Goal: Task Accomplishment & Management: Complete application form

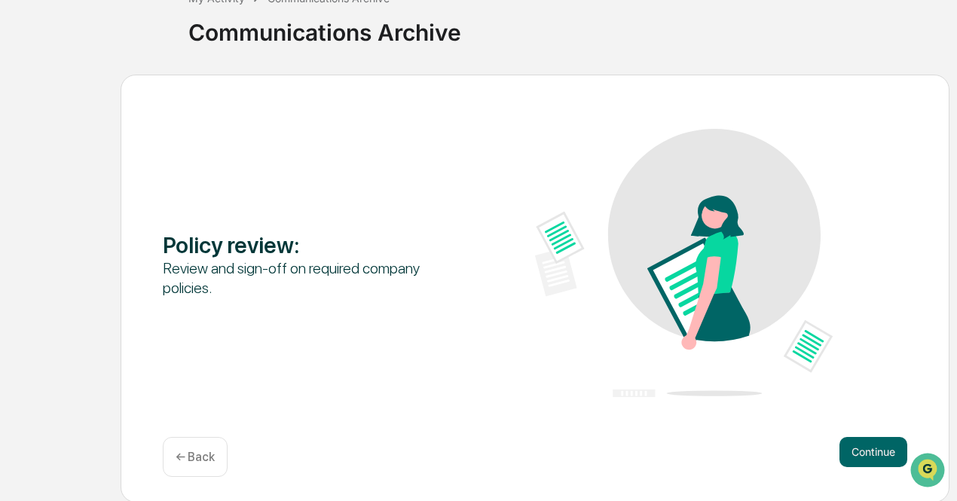
scroll to position [105, 0]
click at [882, 448] on button "Continue" at bounding box center [873, 451] width 68 height 30
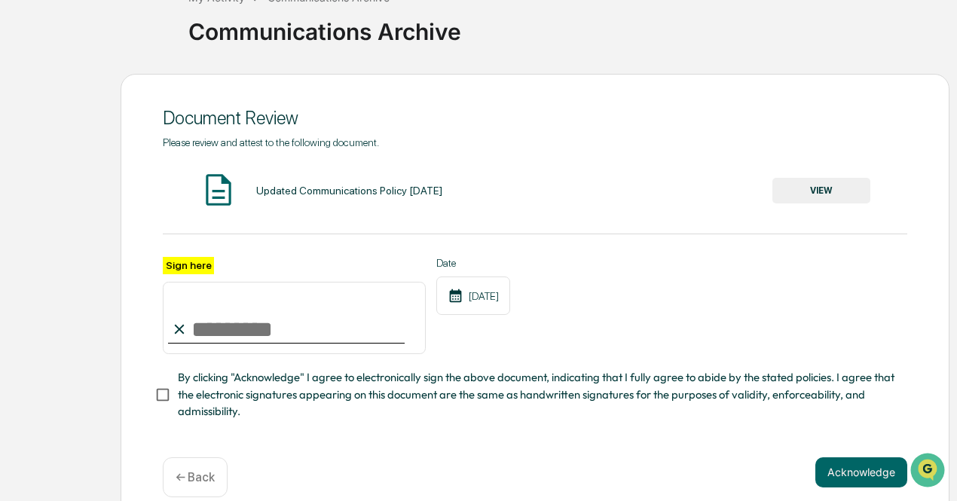
click at [833, 194] on button "VIEW" at bounding box center [821, 191] width 98 height 26
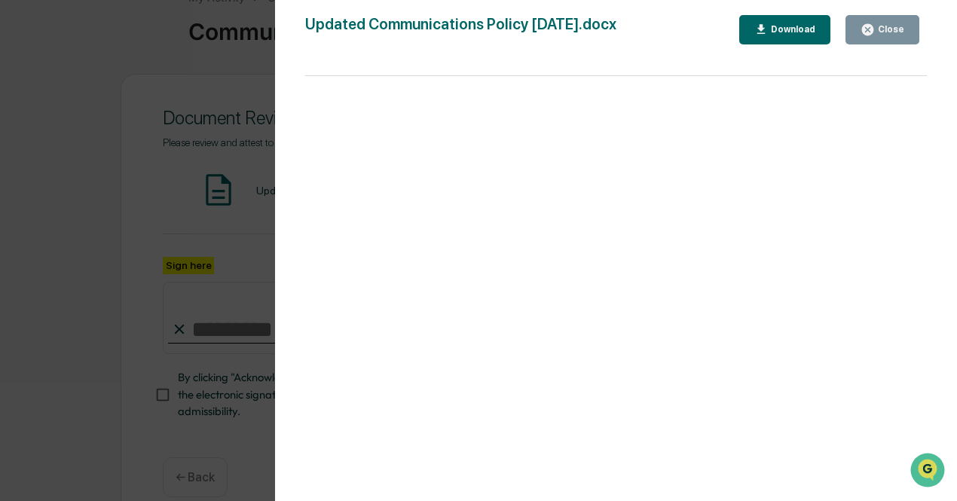
click at [890, 24] on div "Close" at bounding box center [889, 29] width 29 height 11
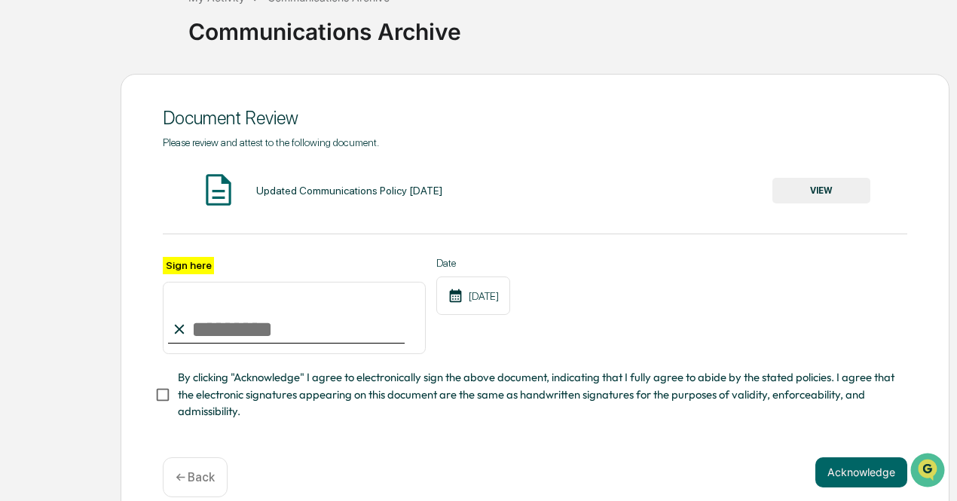
click at [231, 320] on input "Sign here" at bounding box center [294, 318] width 263 height 72
type input "**********"
click at [869, 478] on button "Acknowledge" at bounding box center [861, 472] width 92 height 30
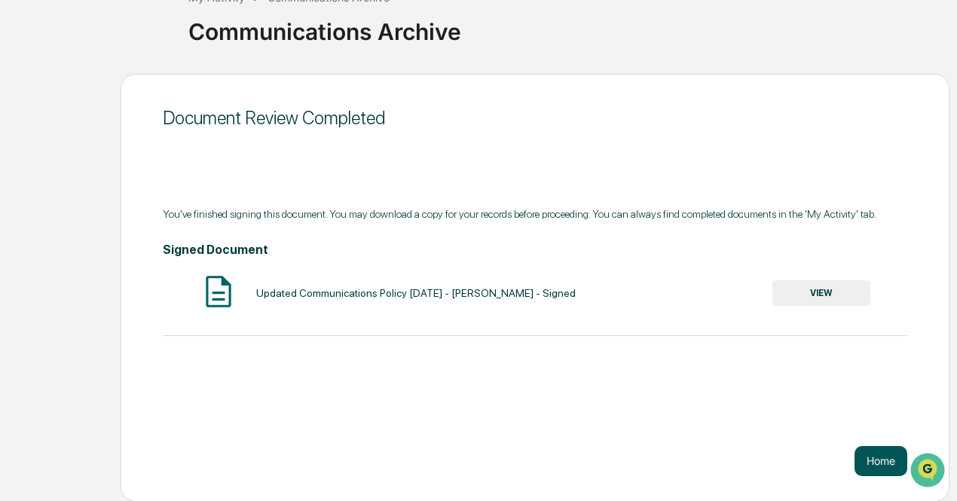
click at [879, 463] on button "Home" at bounding box center [880, 461] width 53 height 30
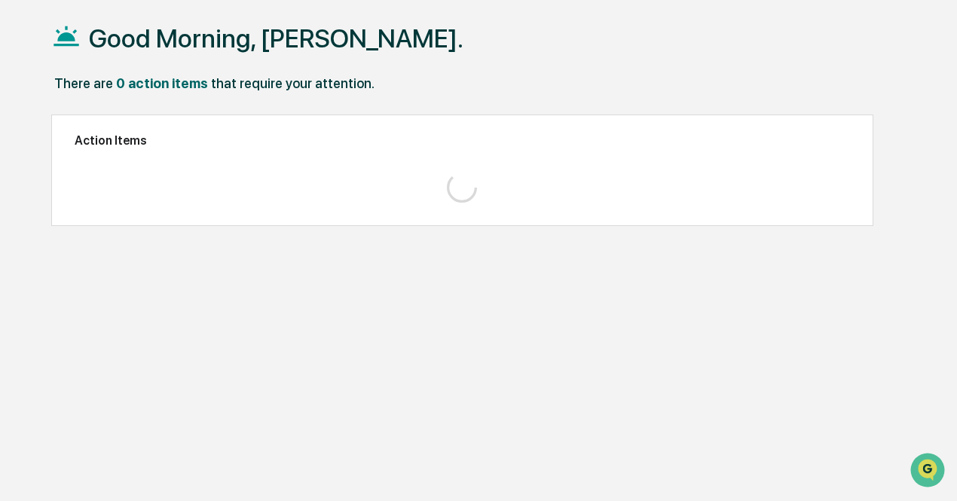
scroll to position [71, 0]
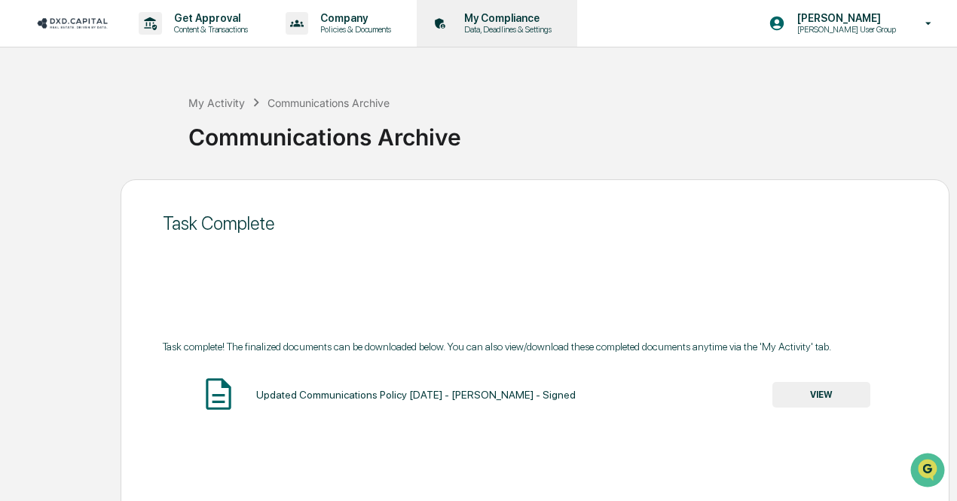
click at [526, 29] on p "Data, Deadlines & Settings" at bounding box center [505, 29] width 107 height 11
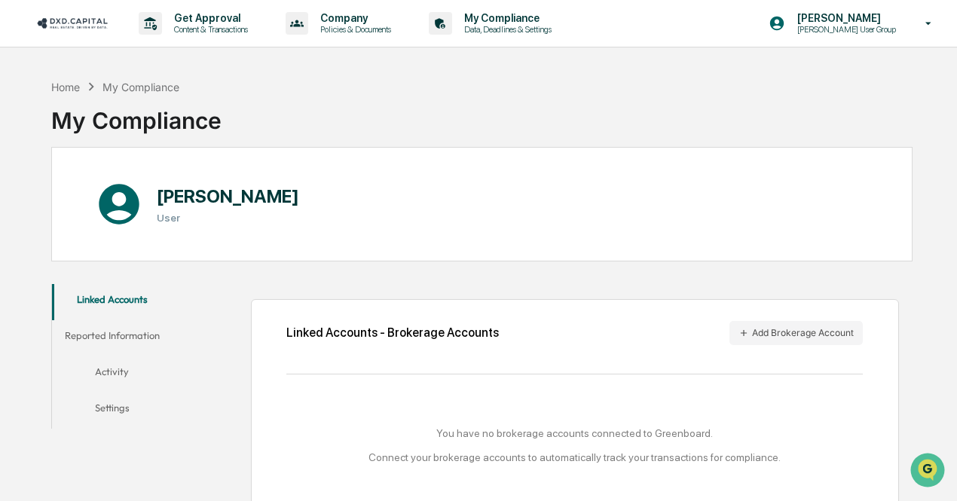
click at [62, 19] on img at bounding box center [72, 23] width 72 height 14
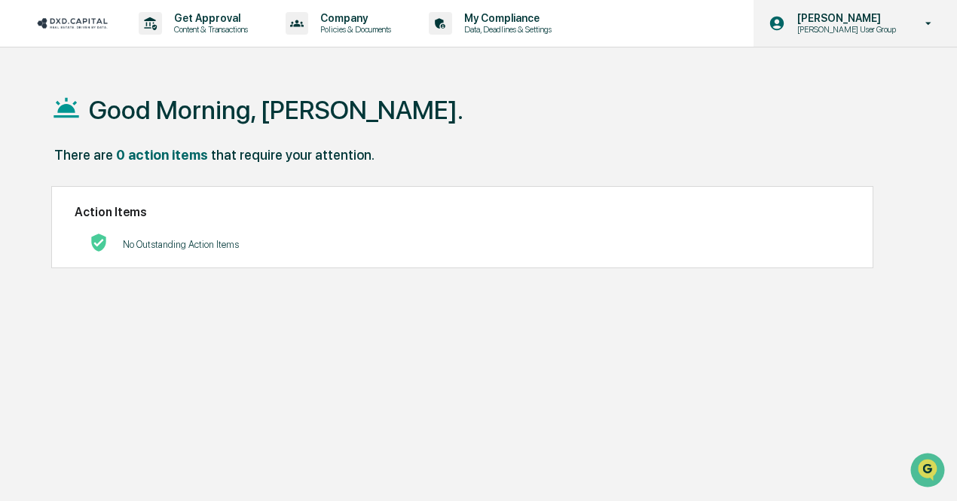
click at [876, 33] on p "[PERSON_NAME] User Group" at bounding box center [844, 29] width 118 height 11
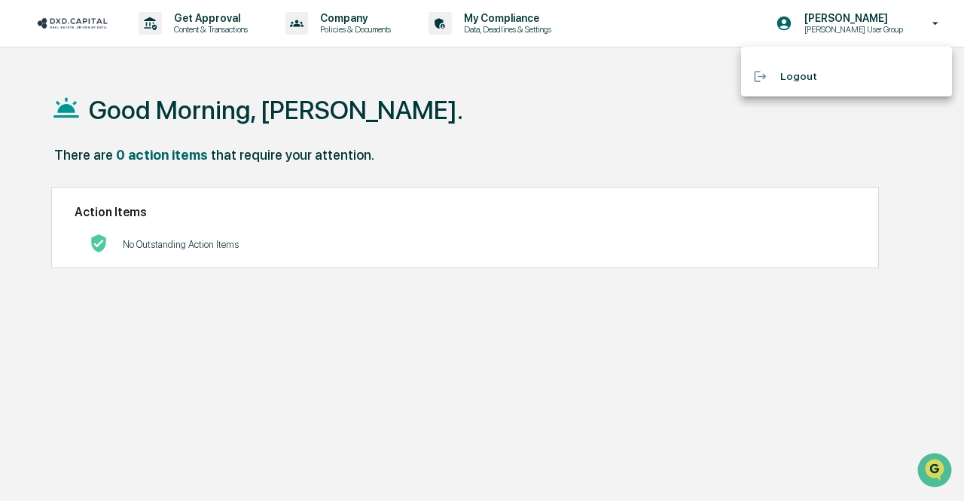
click at [542, 25] on div at bounding box center [482, 250] width 964 height 501
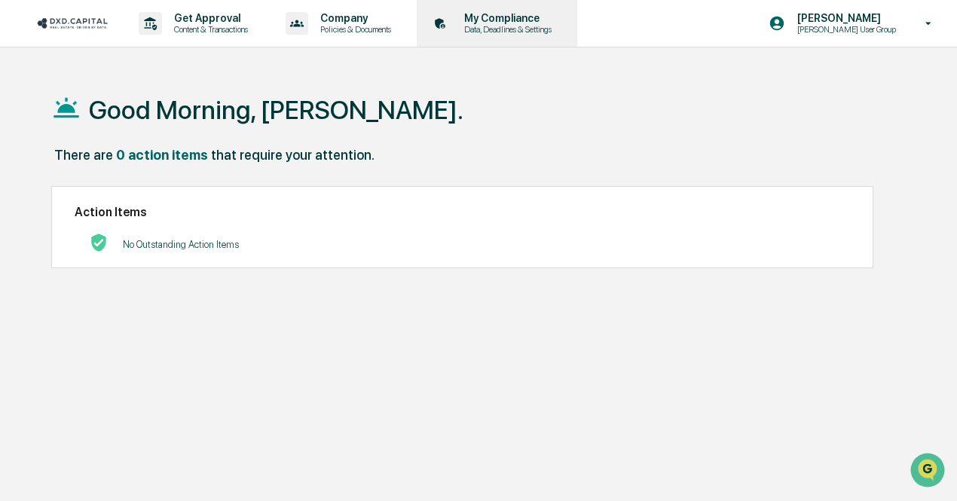
click at [517, 23] on p "My Compliance" at bounding box center [505, 18] width 107 height 12
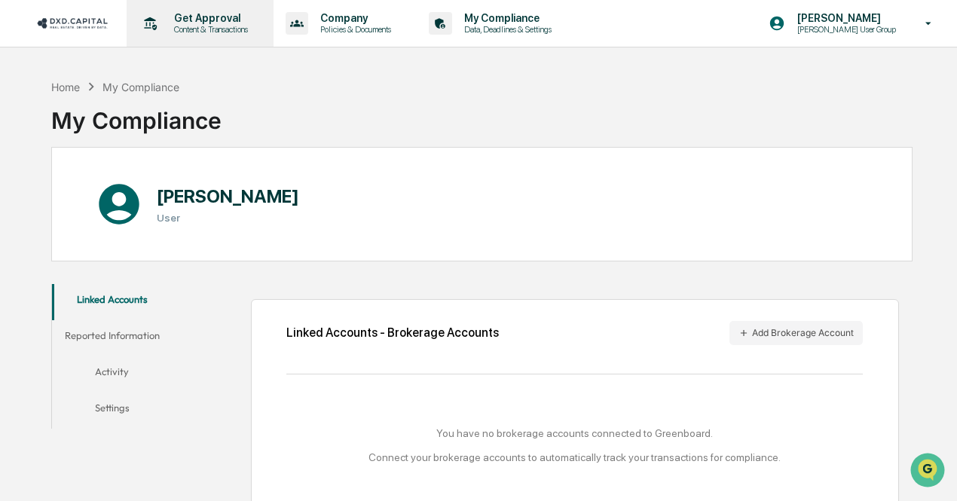
click at [203, 20] on p "Get Approval" at bounding box center [208, 18] width 93 height 12
